Goal: Communication & Community: Participate in discussion

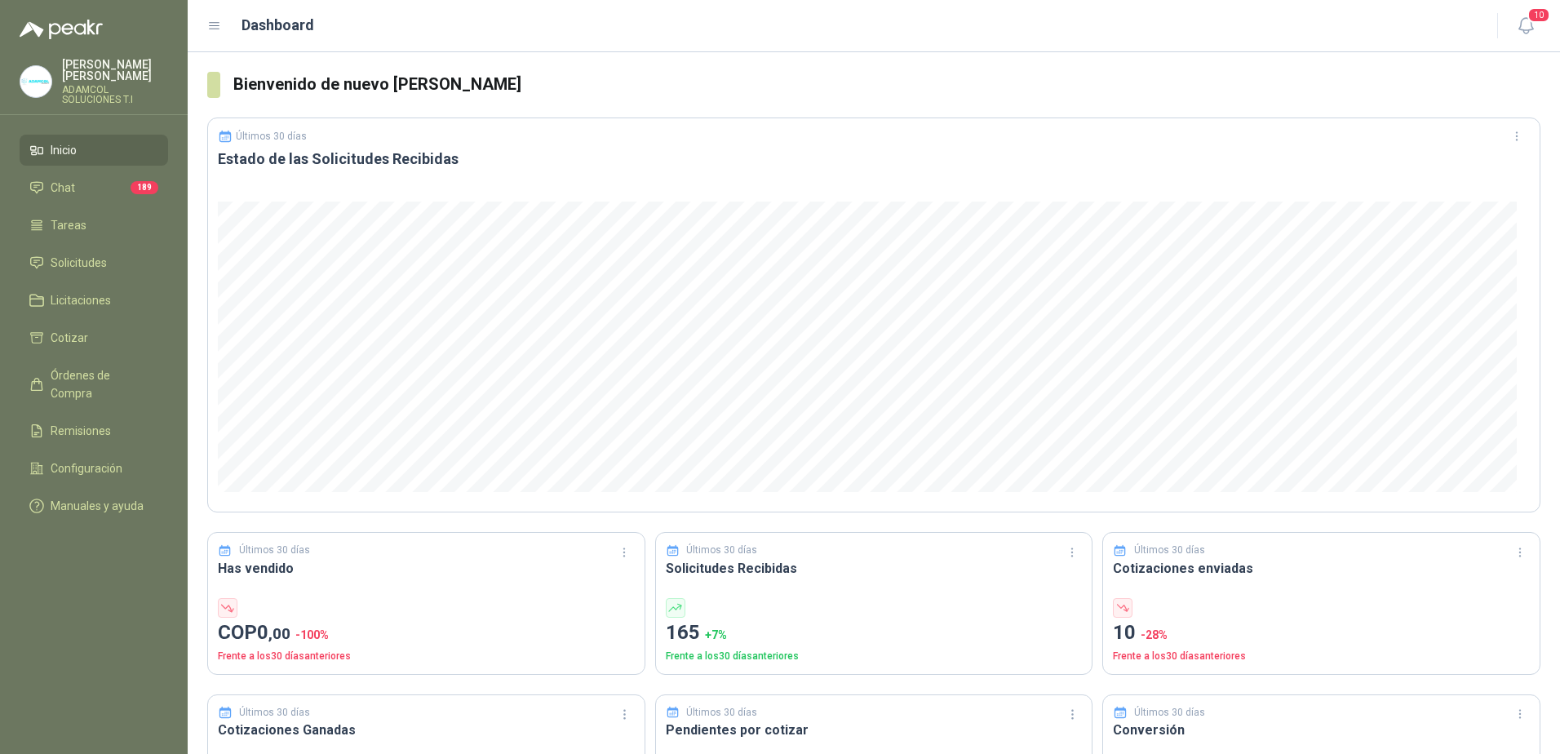
scroll to position [326, 0]
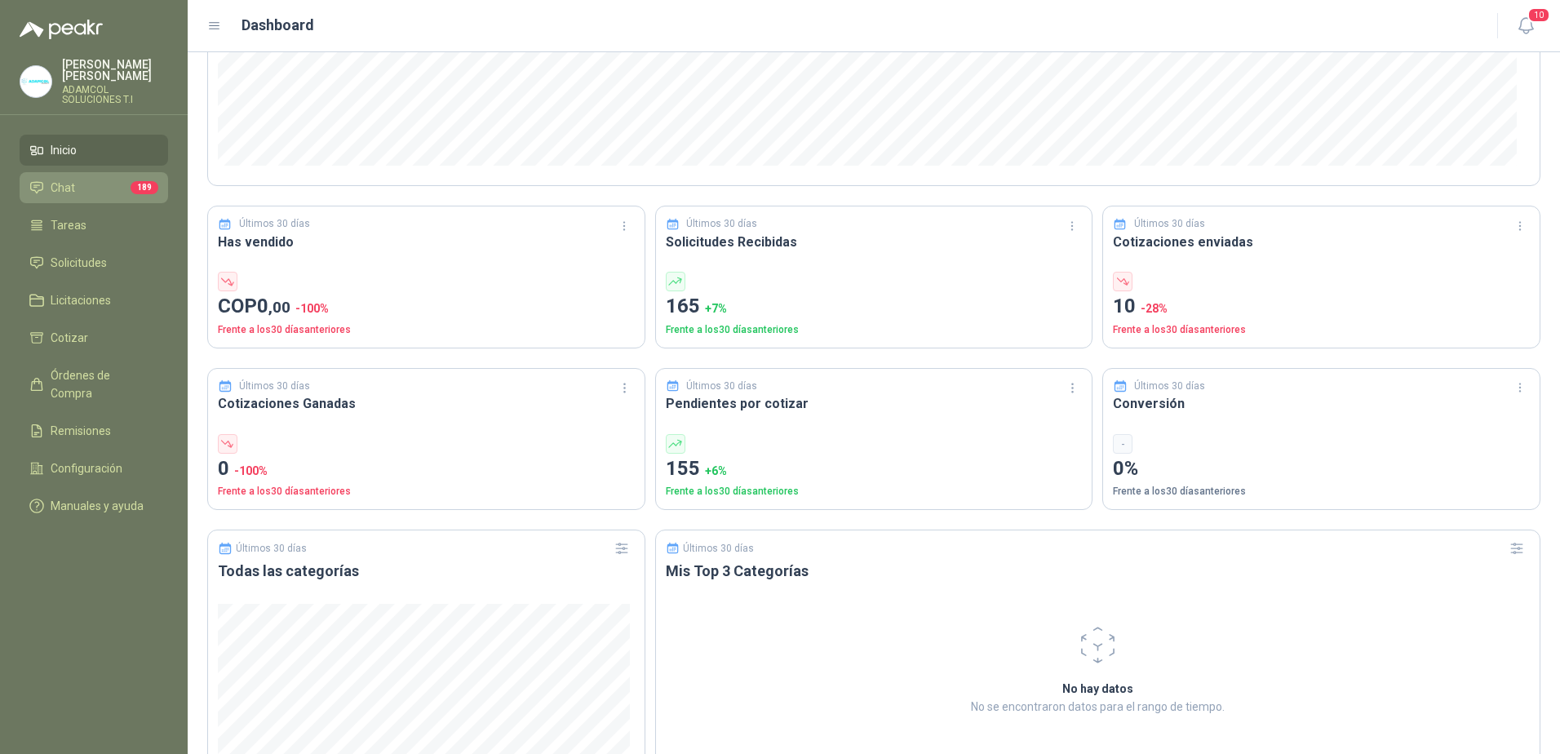
click at [93, 185] on link "Chat 189" at bounding box center [94, 187] width 149 height 31
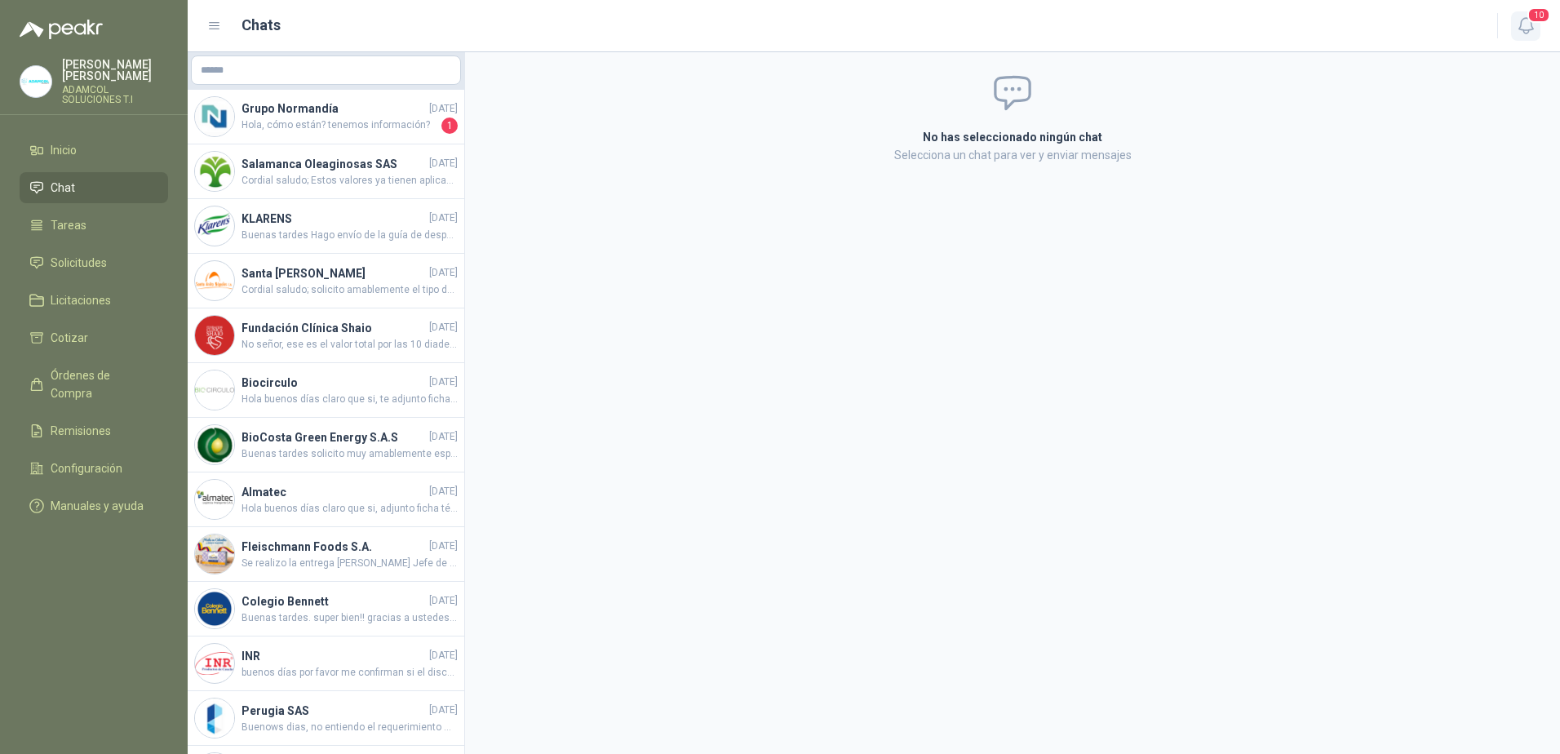
click at [1538, 22] on span "10" at bounding box center [1539, 15] width 23 height 16
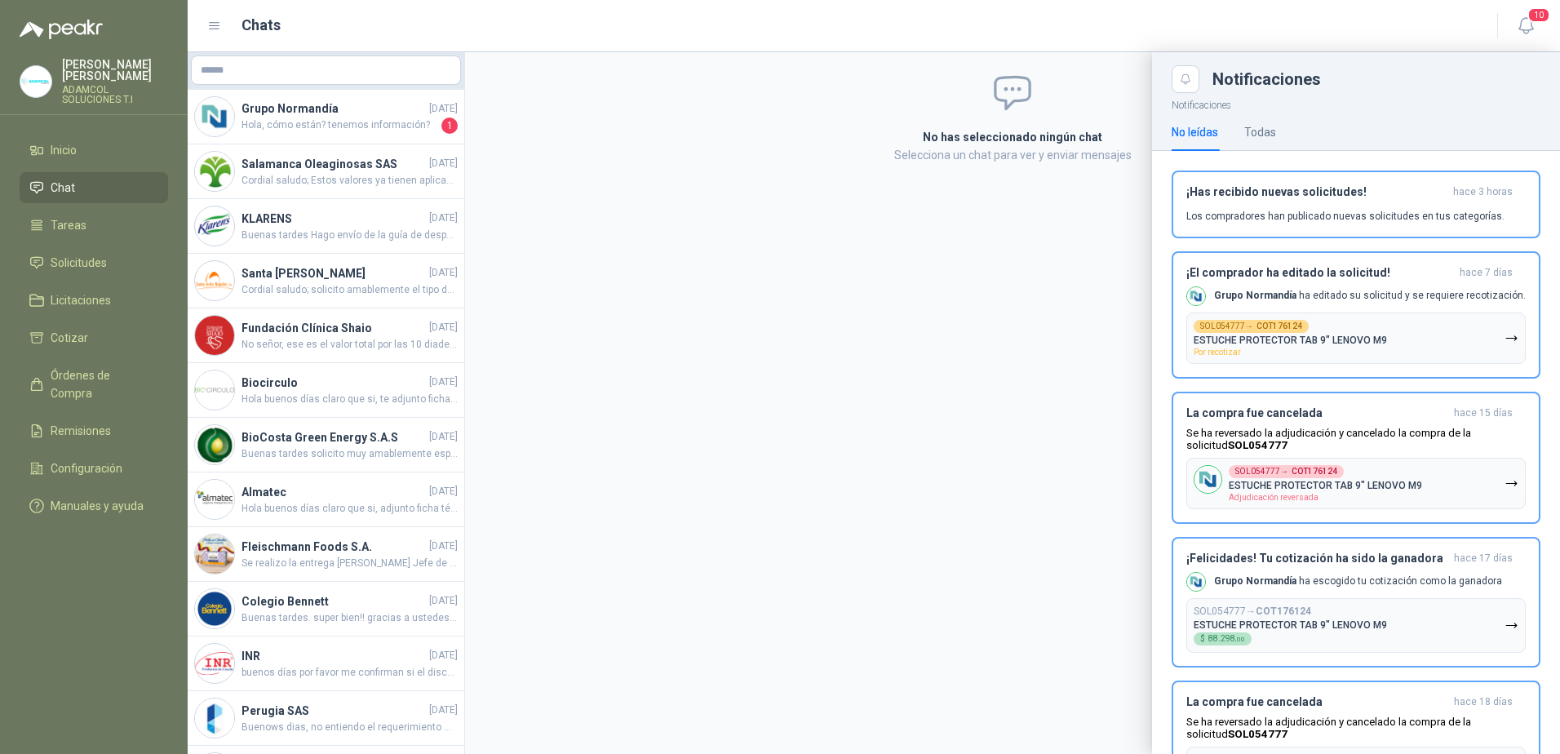
click at [314, 118] on div at bounding box center [874, 403] width 1373 height 702
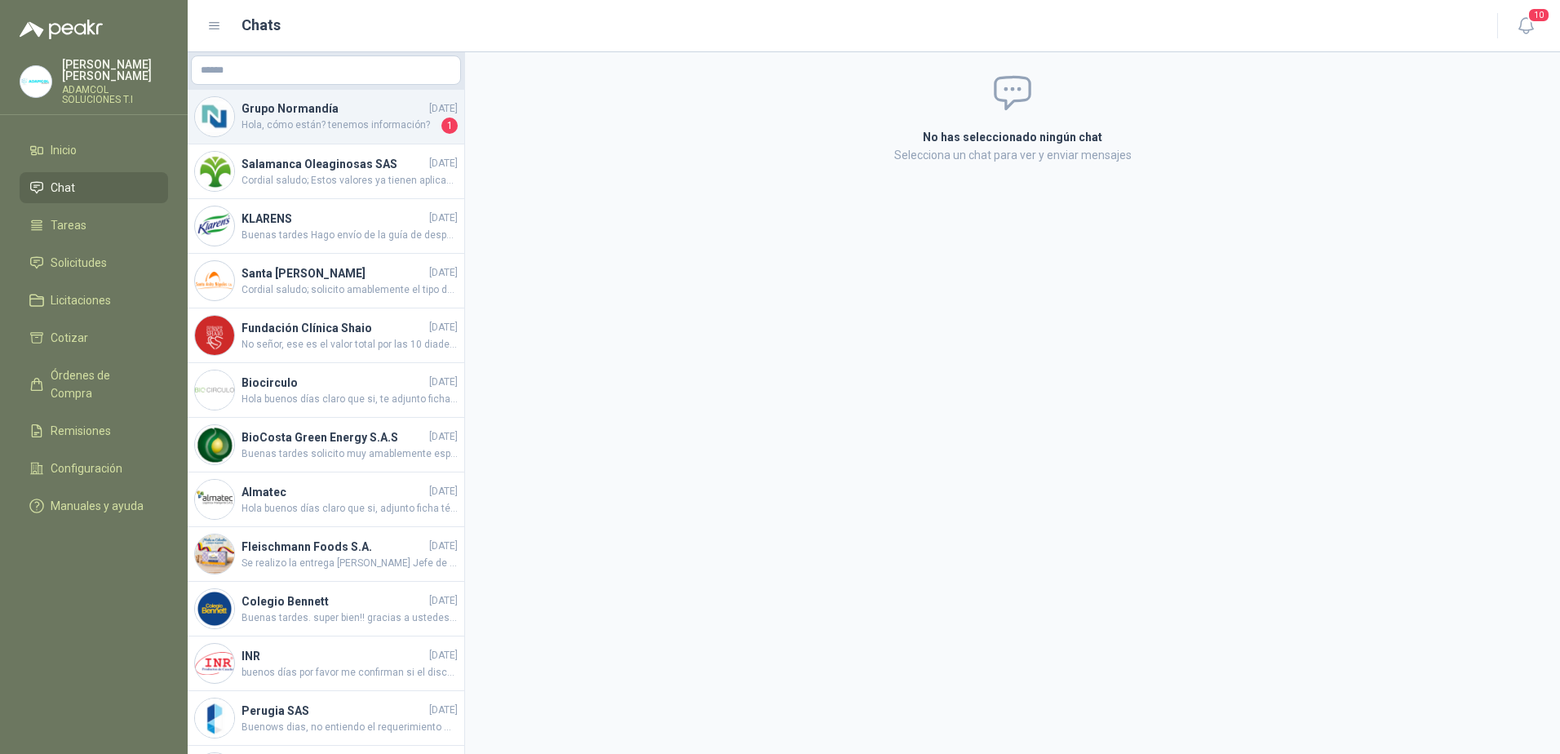
click at [379, 128] on span "Hola, cómo están? tenemos información?" at bounding box center [340, 126] width 197 height 16
